Goal: Task Accomplishment & Management: Complete application form

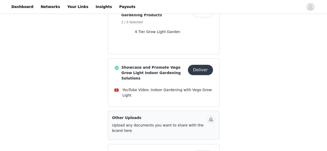
scroll to position [232, 0]
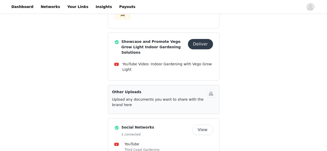
click at [210, 89] on button "button" at bounding box center [211, 93] width 8 height 8
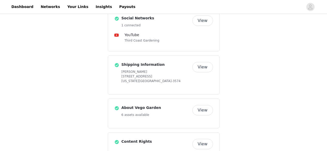
scroll to position [342, 0]
click at [203, 105] on button "View" at bounding box center [202, 110] width 21 height 10
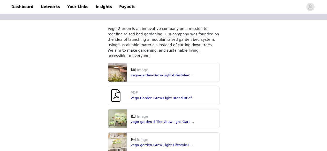
scroll to position [86, 0]
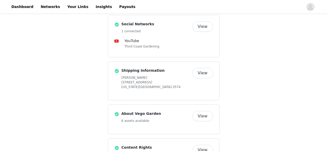
scroll to position [342, 0]
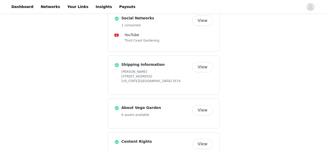
click at [200, 139] on button "View" at bounding box center [202, 144] width 21 height 10
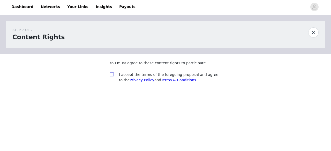
click at [113, 76] on input "checkbox" at bounding box center [111, 74] width 4 height 4
click at [111, 75] on input "checkbox" at bounding box center [111, 74] width 4 height 4
click at [112, 74] on input "checkbox" at bounding box center [111, 74] width 4 height 4
click at [111, 75] on input "checkbox" at bounding box center [111, 74] width 4 height 4
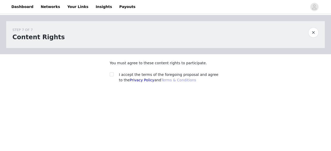
click at [175, 81] on link "Terms & Conditions" at bounding box center [178, 80] width 35 height 4
click at [112, 74] on input "checkbox" at bounding box center [111, 74] width 4 height 4
click at [112, 75] on input "checkbox" at bounding box center [111, 74] width 4 height 4
click at [112, 76] on input "checkbox" at bounding box center [111, 74] width 4 height 4
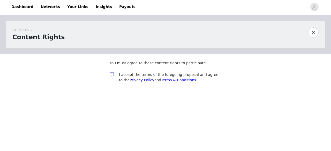
drag, startPoint x: 112, startPoint y: 74, endPoint x: 120, endPoint y: 77, distance: 8.6
click at [114, 74] on div at bounding box center [112, 74] width 7 height 5
click at [129, 81] on link "Privacy Policy" at bounding box center [141, 80] width 25 height 4
drag, startPoint x: 108, startPoint y: 75, endPoint x: 111, endPoint y: 76, distance: 2.8
click at [109, 75] on section "You must agree to these content rights to participate. I accept the terms of th…" at bounding box center [165, 75] width 124 height 43
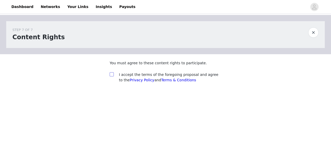
click at [112, 76] on input "checkbox" at bounding box center [111, 74] width 4 height 4
click at [111, 74] on input "checkbox" at bounding box center [111, 74] width 4 height 4
checkbox input "false"
click at [22, 10] on link "Dashboard" at bounding box center [22, 7] width 28 height 12
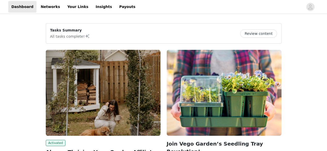
drag, startPoint x: 84, startPoint y: 36, endPoint x: 226, endPoint y: 47, distance: 143.3
click at [87, 37] on div "Tasks Summary All tasks complete! Review content" at bounding box center [163, 34] width 227 height 12
drag, startPoint x: 262, startPoint y: 38, endPoint x: 263, endPoint y: 35, distance: 3.1
click at [262, 37] on div "Tasks Summary All tasks complete! Review content" at bounding box center [163, 34] width 227 height 12
click at [263, 35] on button "Review content" at bounding box center [258, 33] width 37 height 8
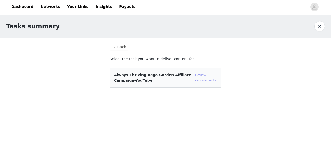
click at [202, 81] on link "Review requirements" at bounding box center [205, 77] width 21 height 9
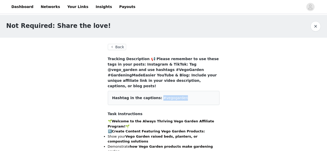
drag, startPoint x: 179, startPoint y: 93, endPoint x: 153, endPoint y: 93, distance: 26.6
click at [153, 95] on div "Hashtag in the captions: #vegogarden" at bounding box center [163, 97] width 103 height 5
copy span "#vegogarden"
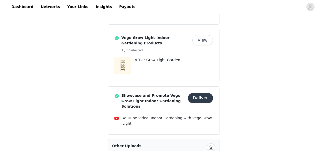
scroll to position [181, 0]
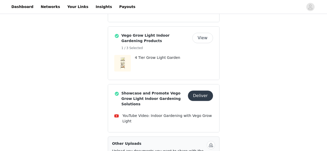
click at [204, 33] on button "View" at bounding box center [202, 38] width 21 height 10
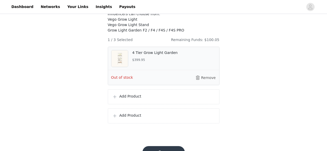
scroll to position [52, 0]
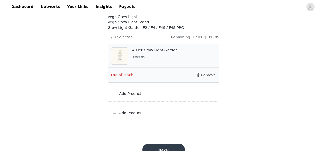
click at [117, 97] on span at bounding box center [114, 94] width 5 height 6
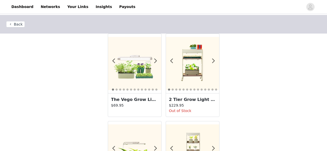
click at [136, 70] on img at bounding box center [134, 63] width 53 height 53
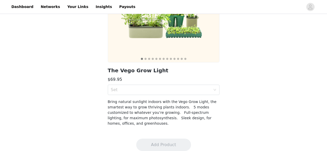
scroll to position [83, 0]
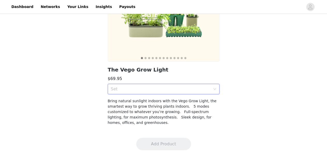
click at [216, 87] on div "Set" at bounding box center [164, 89] width 112 height 10
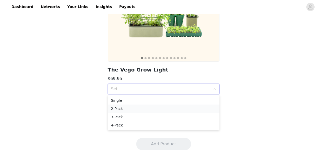
click at [120, 108] on div "2-Pack" at bounding box center [163, 109] width 105 height 6
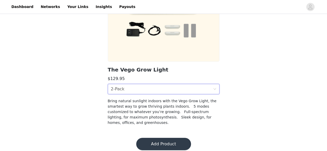
click at [94, 71] on div "Back The Vego Grow Light $129.95 Set 2-Pack Bring natural sunlight indoors with…" at bounding box center [163, 32] width 327 height 200
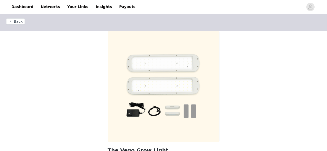
scroll to position [0, 0]
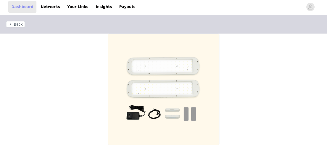
click at [24, 8] on link "Dashboard" at bounding box center [22, 7] width 28 height 12
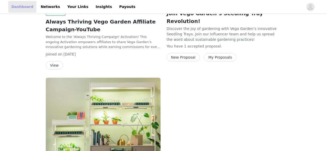
scroll to position [117, 0]
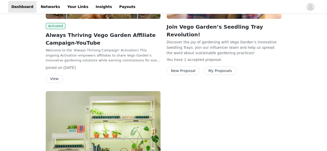
click at [91, 67] on div "Joined on [DATE]" at bounding box center [103, 67] width 115 height 5
click at [221, 67] on button "My Proposals" at bounding box center [220, 71] width 33 height 8
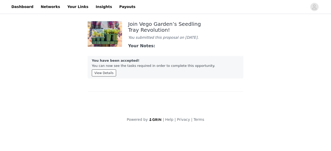
click at [107, 75] on button "View Details" at bounding box center [104, 72] width 24 height 7
click at [16, 7] on link "Dashboard" at bounding box center [22, 7] width 28 height 12
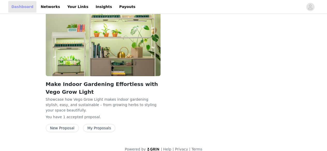
scroll to position [220, 0]
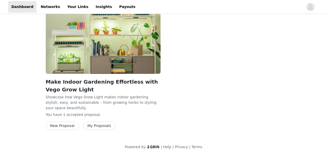
click at [91, 122] on button "My Proposals" at bounding box center [99, 126] width 33 height 8
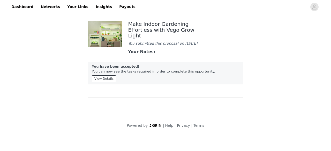
click at [105, 75] on button "View Details" at bounding box center [104, 78] width 24 height 7
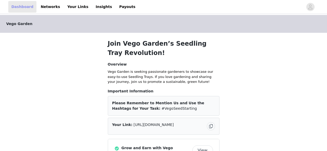
click at [19, 6] on link "Dashboard" at bounding box center [22, 7] width 28 height 12
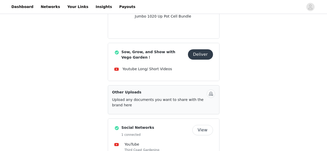
scroll to position [207, 0]
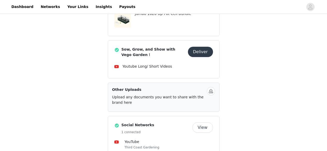
click at [214, 87] on button "button" at bounding box center [211, 91] width 8 height 8
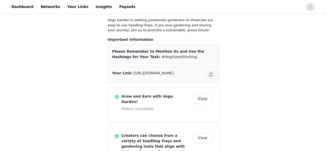
scroll to position [0, 0]
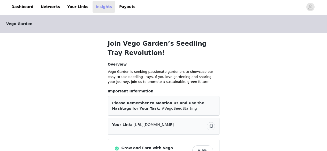
click at [93, 8] on link "Insights" at bounding box center [103, 7] width 22 height 12
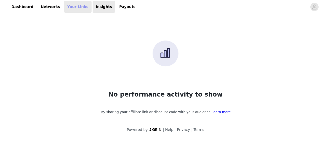
click at [73, 7] on link "Your Links" at bounding box center [77, 7] width 27 height 12
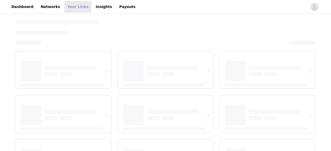
select select "12"
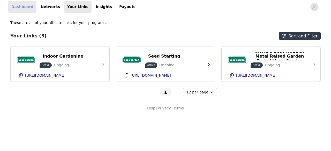
click at [22, 10] on link "Dashboard" at bounding box center [22, 7] width 28 height 12
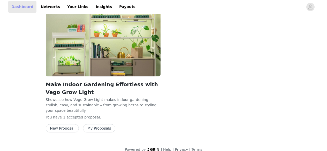
scroll to position [220, 0]
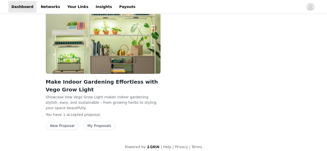
click at [65, 122] on button "New Proposal" at bounding box center [62, 126] width 33 height 8
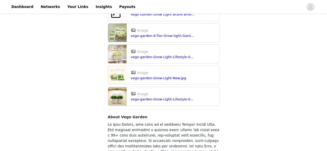
scroll to position [339, 0]
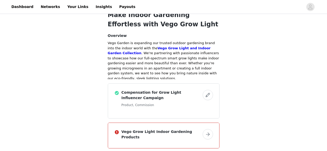
scroll to position [52, 0]
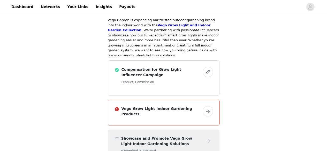
click at [208, 107] on button "button" at bounding box center [207, 111] width 10 height 10
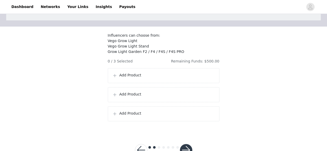
scroll to position [51, 0]
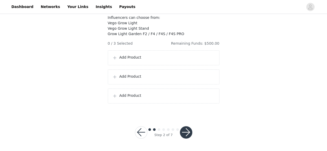
click at [189, 56] on p "Add Product" at bounding box center [167, 57] width 96 height 5
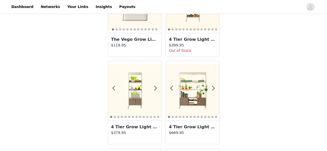
scroll to position [110, 0]
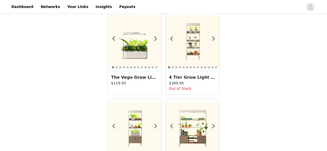
scroll to position [51, 0]
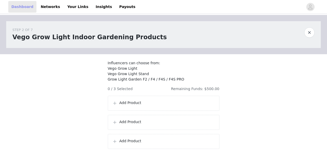
click at [22, 8] on link "Dashboard" at bounding box center [22, 7] width 28 height 12
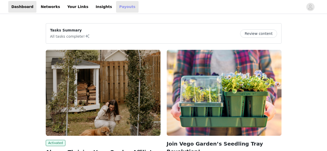
click at [116, 6] on link "Payouts" at bounding box center [127, 7] width 22 height 12
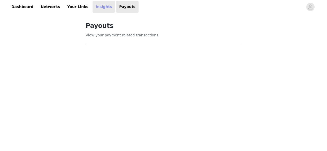
click at [93, 8] on link "Insights" at bounding box center [103, 7] width 22 height 12
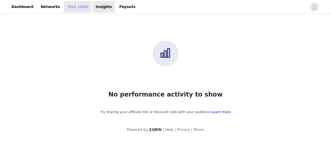
click at [64, 9] on link "Your Links" at bounding box center [77, 7] width 27 height 12
select select "12"
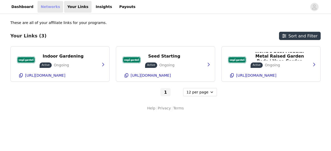
click at [45, 6] on link "Networks" at bounding box center [50, 7] width 26 height 12
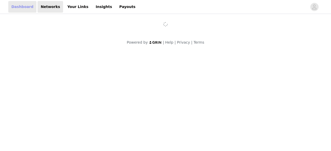
click at [25, 7] on link "Dashboard" at bounding box center [22, 7] width 28 height 12
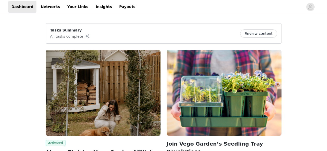
click at [54, 53] on img at bounding box center [103, 93] width 115 height 86
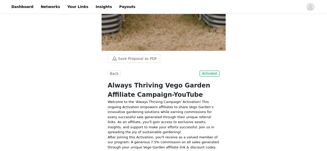
scroll to position [181, 0]
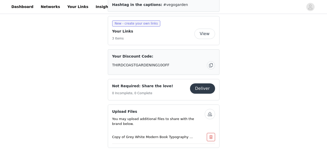
scroll to position [270, 0]
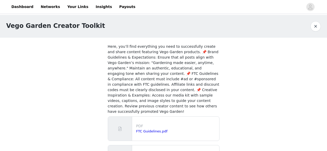
scroll to position [23, 0]
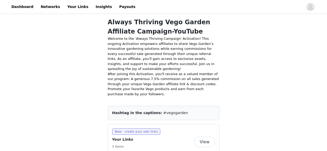
scroll to position [192, 0]
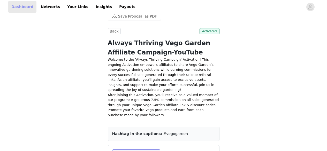
click at [25, 8] on link "Dashboard" at bounding box center [22, 7] width 28 height 12
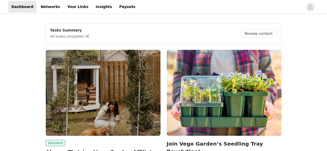
click at [269, 35] on button "Review content" at bounding box center [258, 33] width 37 height 8
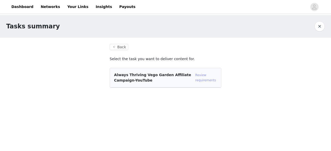
click at [201, 79] on link "Review requirements" at bounding box center [205, 77] width 21 height 9
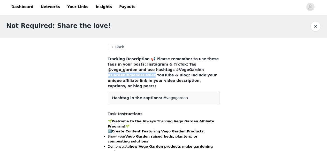
drag, startPoint x: 131, startPoint y: 70, endPoint x: 168, endPoint y: 70, distance: 37.2
click at [168, 70] on h4 "Tracking Description 📢 Please remember to use these tags in your posts: Instagr…" at bounding box center [164, 72] width 112 height 33
copy h4 "GardeningMadeEasier"
click at [17, 7] on link "Dashboard" at bounding box center [22, 7] width 28 height 12
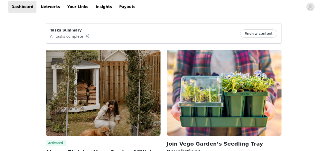
click at [186, 53] on img at bounding box center [224, 93] width 115 height 86
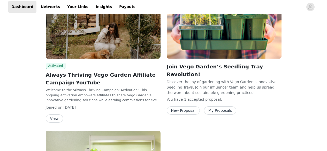
scroll to position [77, 0]
click at [56, 119] on button "View" at bounding box center [54, 118] width 17 height 8
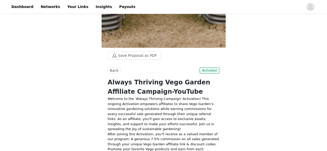
scroll to position [155, 0]
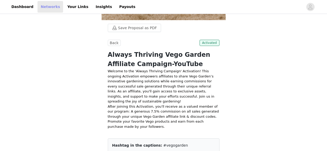
scroll to position [77, 0]
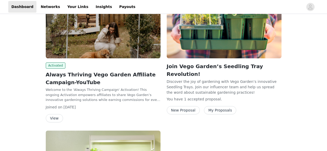
scroll to position [71, 0]
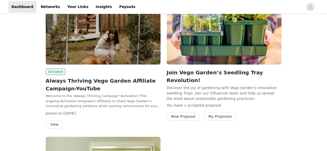
click at [213, 90] on p "Discover the joy of gardening with Vego Garden’s innovative Seedling Trays. Joi…" at bounding box center [224, 92] width 115 height 15
click at [214, 112] on button "My Proposals" at bounding box center [220, 116] width 33 height 8
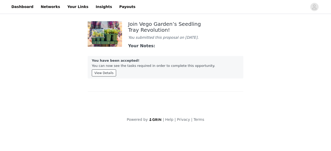
click at [107, 74] on button "View Details" at bounding box center [104, 72] width 24 height 7
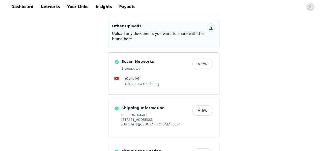
scroll to position [249, 0]
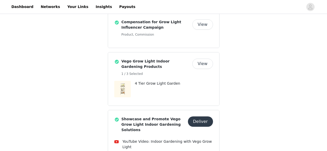
scroll to position [207, 0]
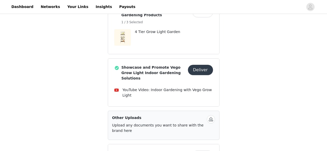
click at [212, 115] on button "button" at bounding box center [211, 119] width 8 height 8
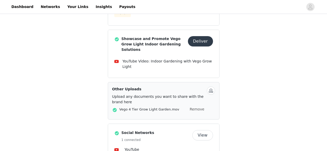
scroll to position [221, 0]
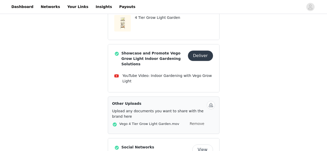
click at [212, 101] on button "button" at bounding box center [211, 105] width 8 height 8
